Goal: Information Seeking & Learning: Learn about a topic

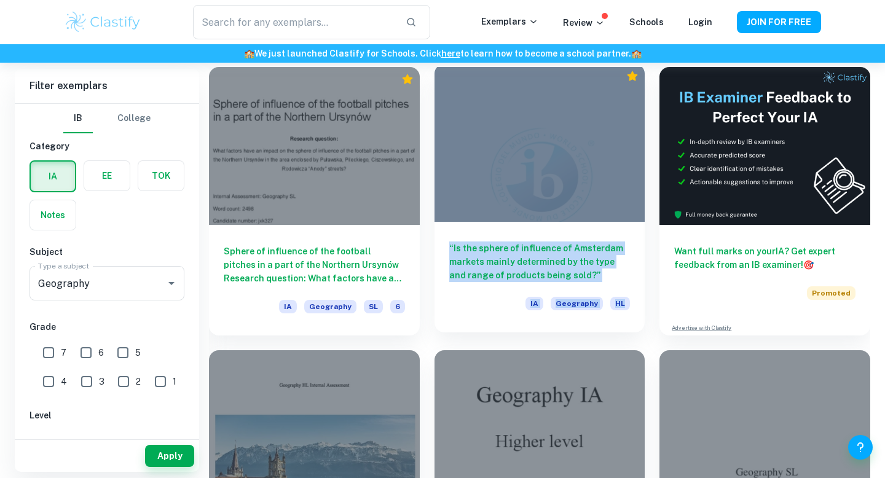
scroll to position [385, 0]
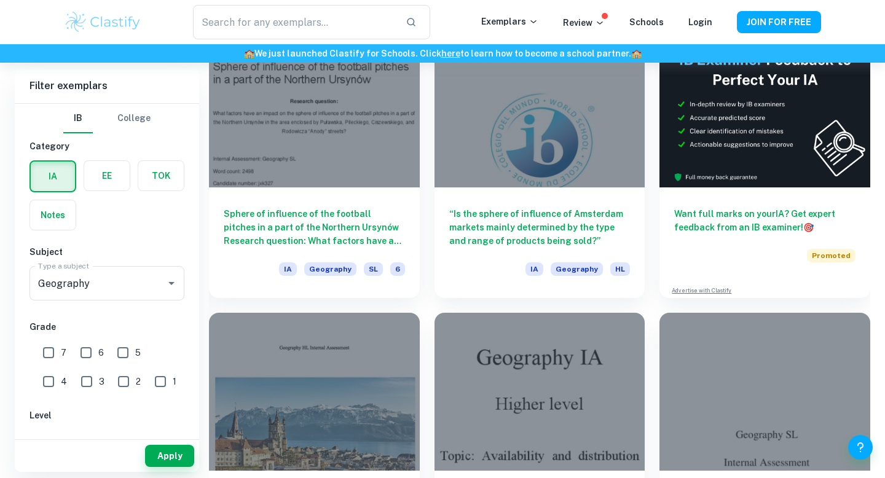
click at [650, 291] on div "Want full marks on your IA ? Get expert feedback from an IB examiner! 🎯 Promote…" at bounding box center [756, 156] width 225 height 283
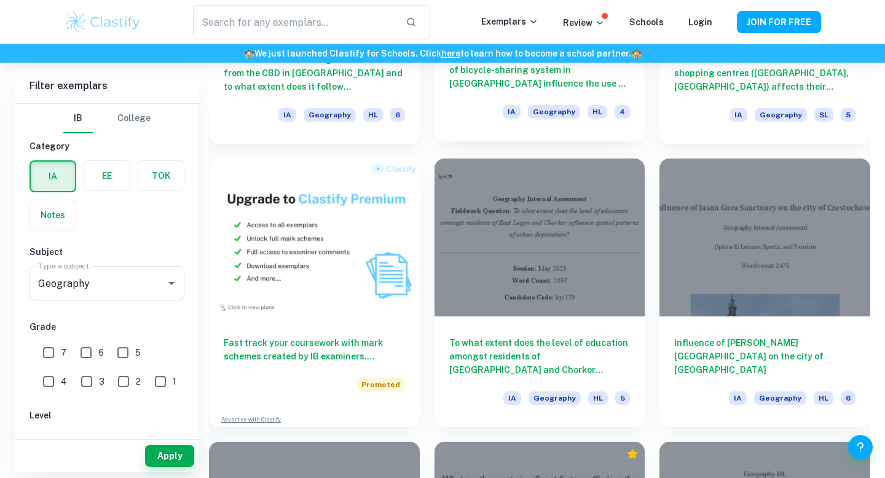
scroll to position [840, 0]
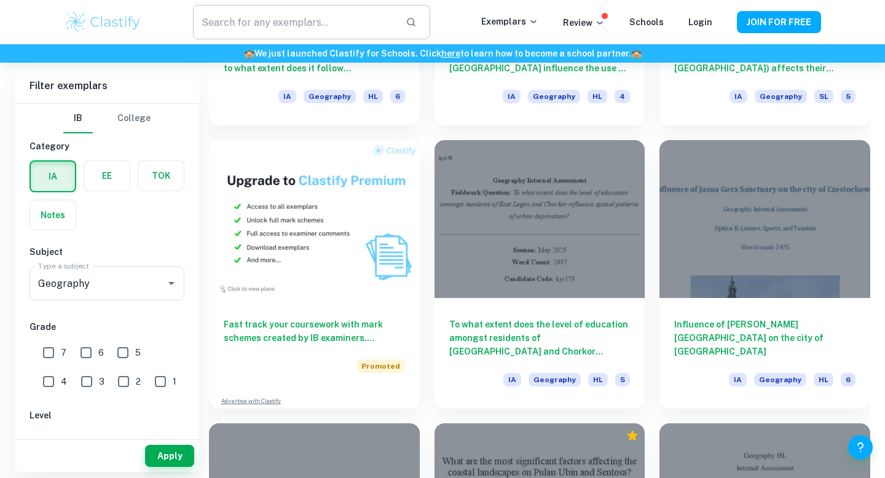
click at [300, 28] on input "text" at bounding box center [294, 22] width 203 height 34
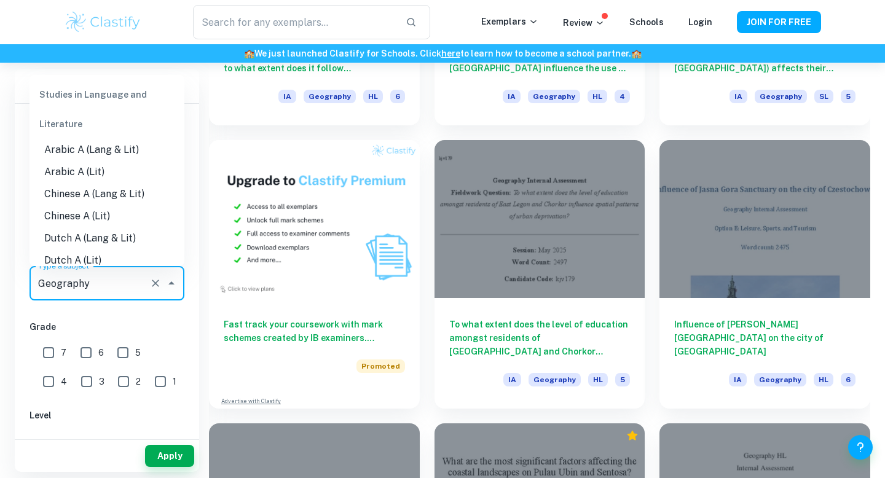
click at [115, 290] on input "Geography" at bounding box center [89, 283] width 109 height 23
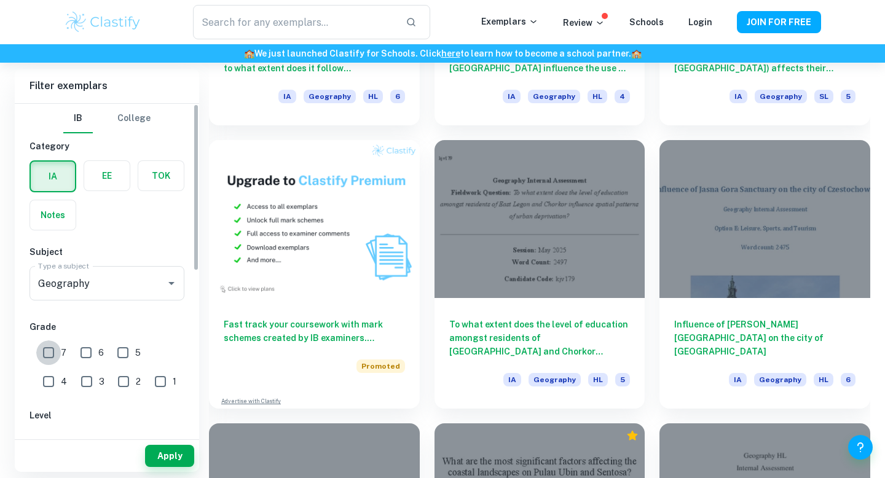
click at [39, 359] on input "7" at bounding box center [48, 352] width 25 height 25
checkbox input "true"
click at [157, 457] on button "Apply" at bounding box center [169, 456] width 49 height 22
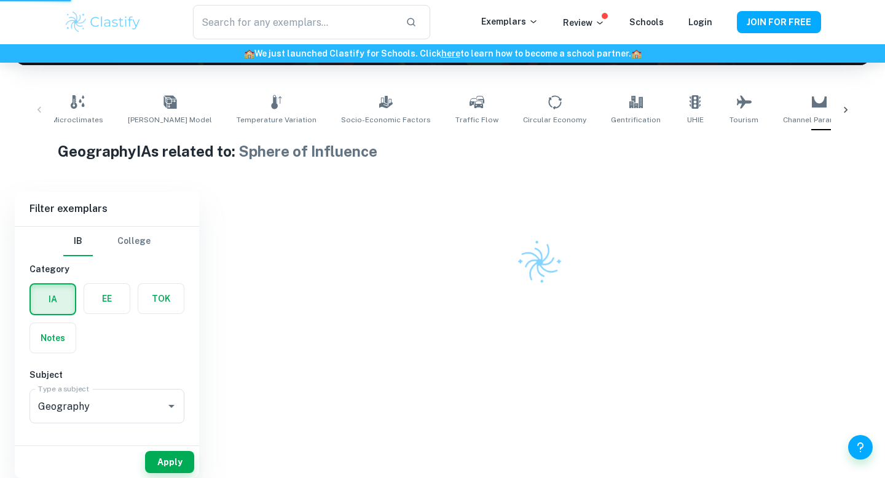
scroll to position [167, 0]
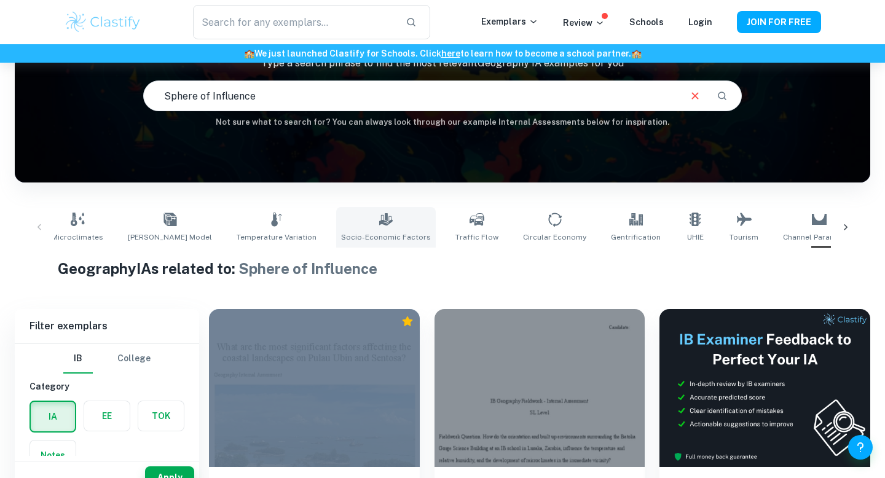
scroll to position [95, 0]
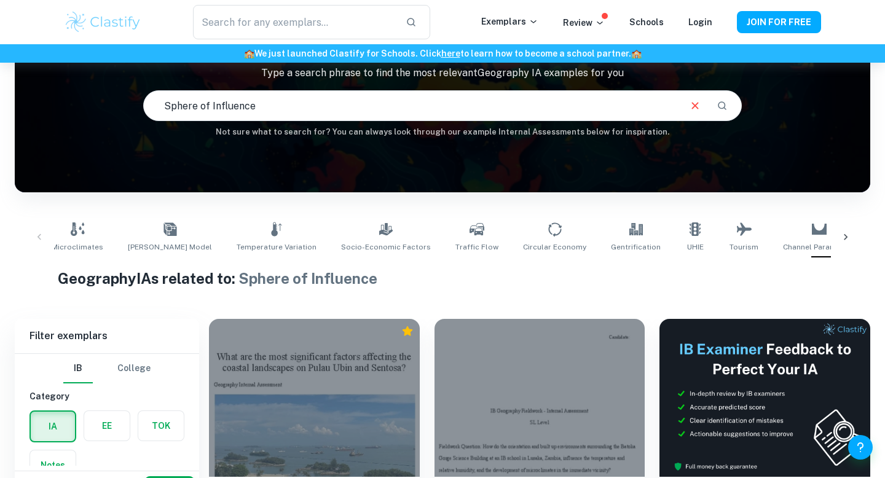
click at [354, 106] on input "Sphere of Influence" at bounding box center [411, 105] width 534 height 34
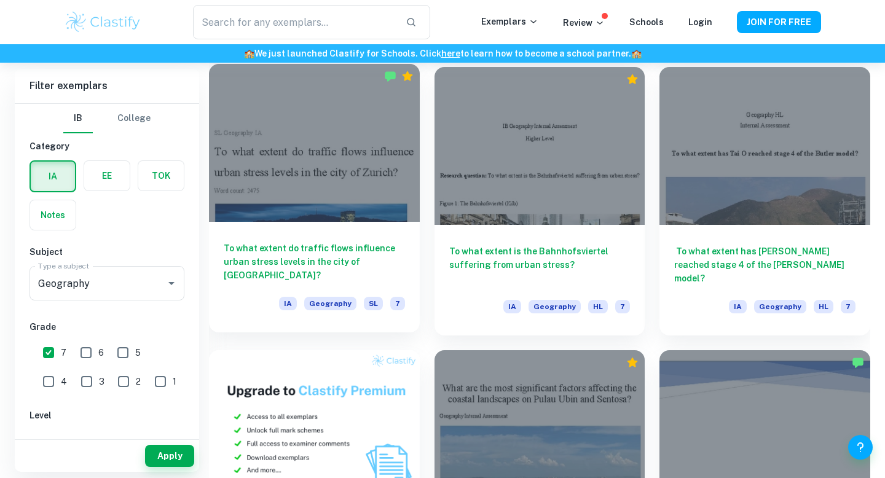
scroll to position [628, 0]
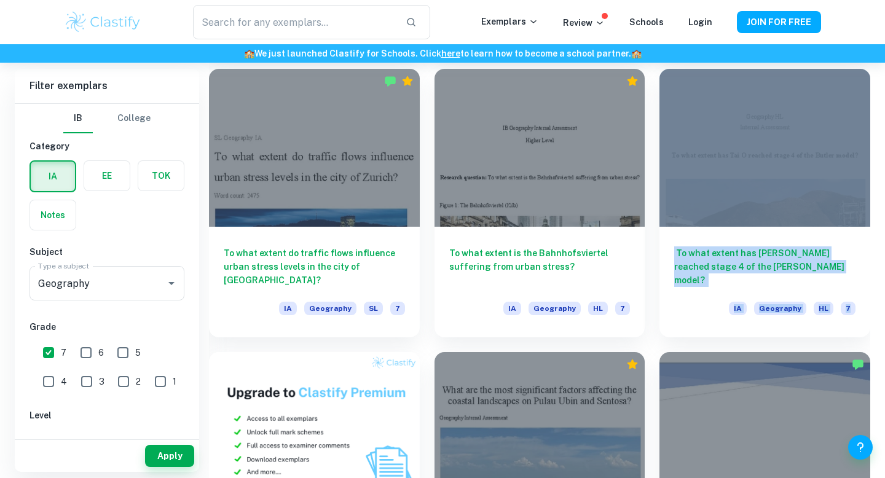
click at [646, 265] on div "‬ ‭To what extent has Tai O reached stage 4 of the Butler model?‬ ‭ IA Geograph…" at bounding box center [756, 195] width 225 height 283
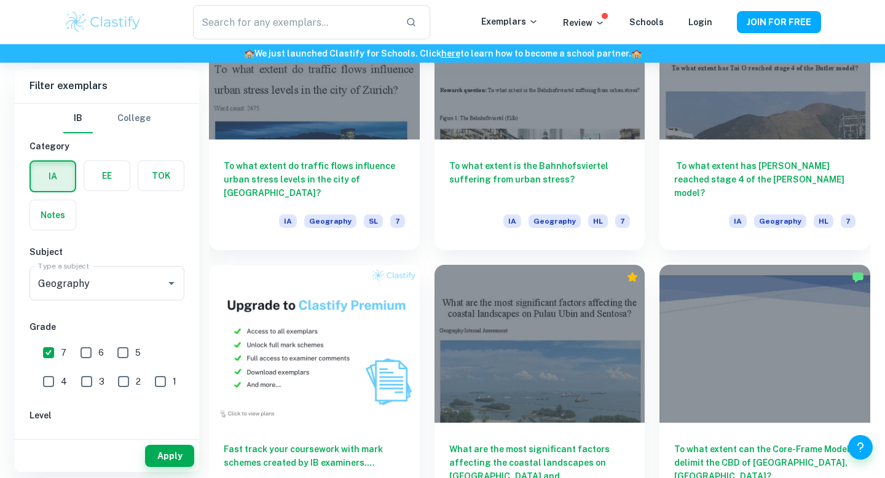
scroll to position [0, 0]
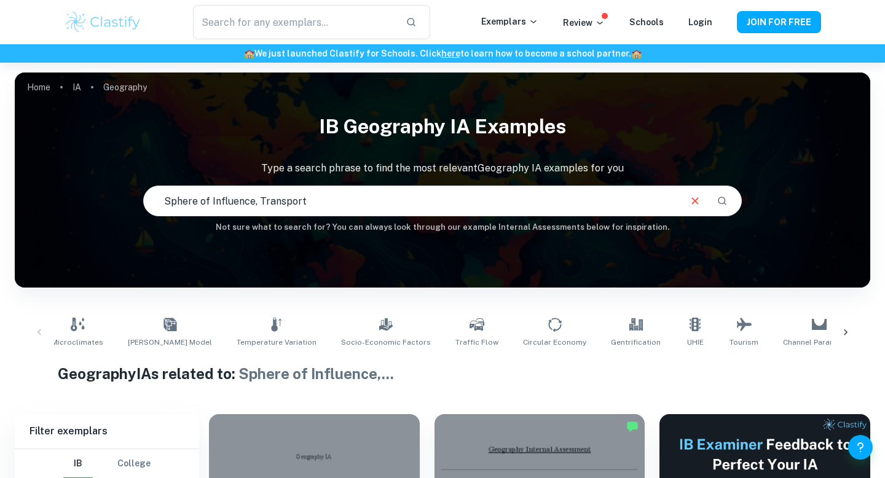
click at [404, 197] on input "Sphere of Influence, Transport" at bounding box center [411, 201] width 534 height 34
type input "Sphere of Influence, Transport, Market"
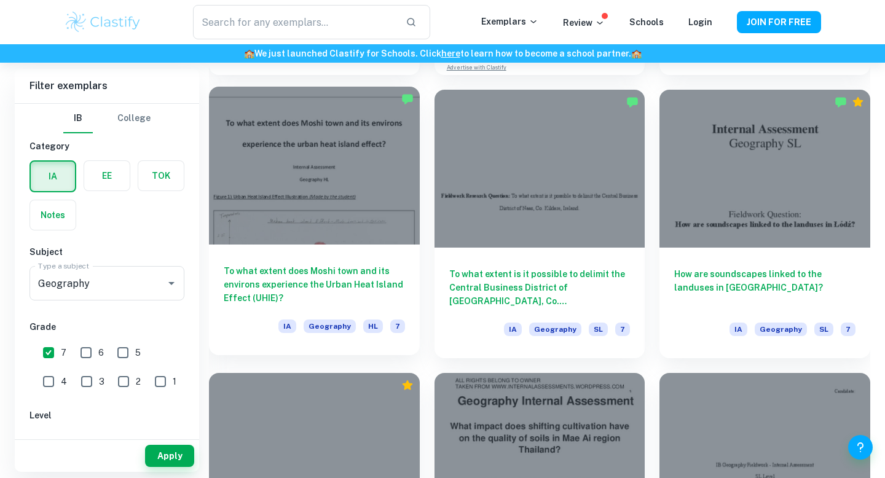
scroll to position [2595, 0]
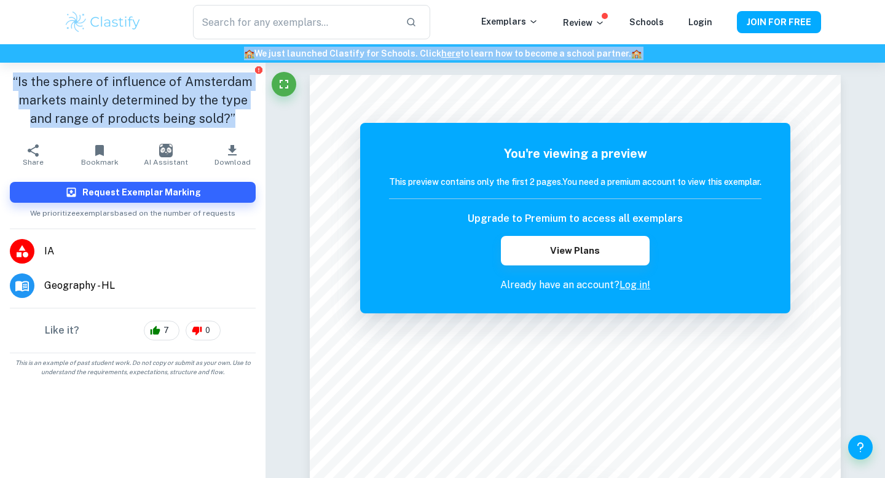
drag, startPoint x: 235, startPoint y: 115, endPoint x: 17, endPoint y: 52, distance: 226.9
copy div "🏫 We just launched Clastify for Schools. Click here to learn how to become a sc…"
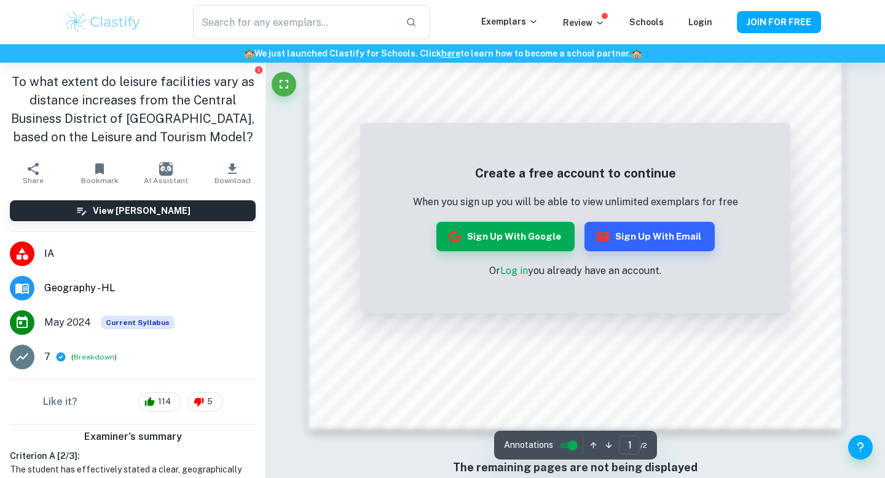
scroll to position [1143, 0]
